Goal: Task Accomplishment & Management: Use online tool/utility

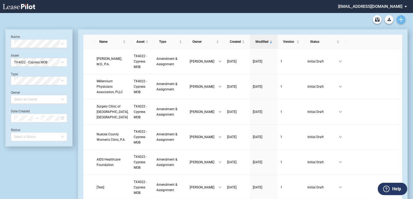
click at [399, 20] on use "Create new document" at bounding box center [401, 19] width 5 height 5
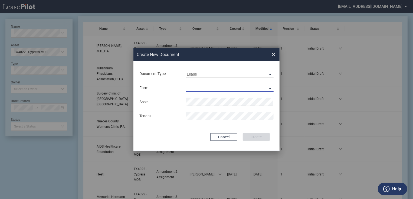
click at [218, 85] on md-select "Medical Office Lease Scottsdale Lease Louisville Lease 1370 Medical Place Lease…" at bounding box center [229, 88] width 87 height 8
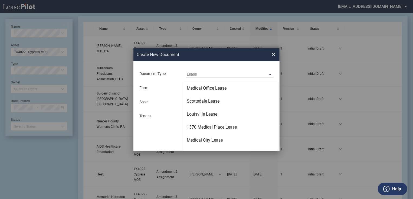
scroll to position [35, 0]
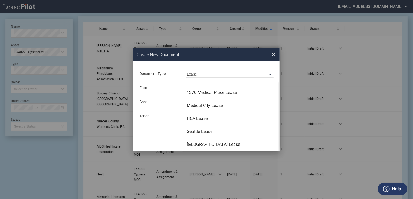
click at [273, 56] on md-backdrop at bounding box center [206, 106] width 413 height 212
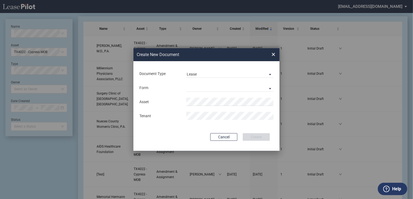
click at [273, 54] on span "×" at bounding box center [274, 54] width 4 height 9
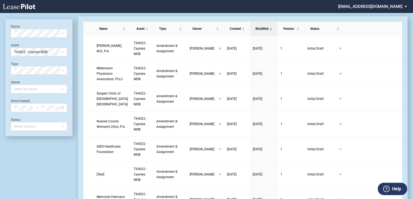
click at [395, 5] on md-select "jlarce@healthpeak.com Change Password 2-Factor Authentication Form Management B…" at bounding box center [375, 6] width 74 height 12
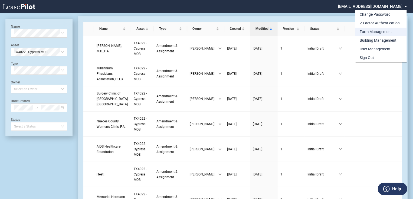
click at [369, 35] on md-option "Form Management" at bounding box center [381, 32] width 51 height 9
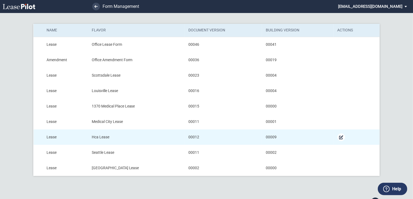
click at [342, 140] on md-icon "Manage Form" at bounding box center [341, 137] width 7 height 7
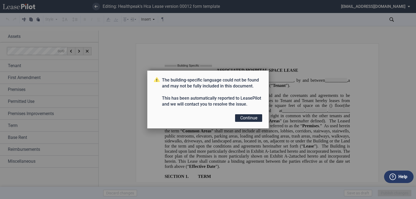
click at [250, 119] on button "Continue" at bounding box center [248, 118] width 27 height 8
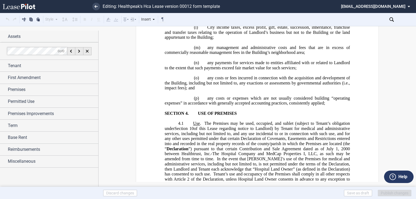
scroll to position [1691, 0]
